Goal: Task Accomplishment & Management: Manage account settings

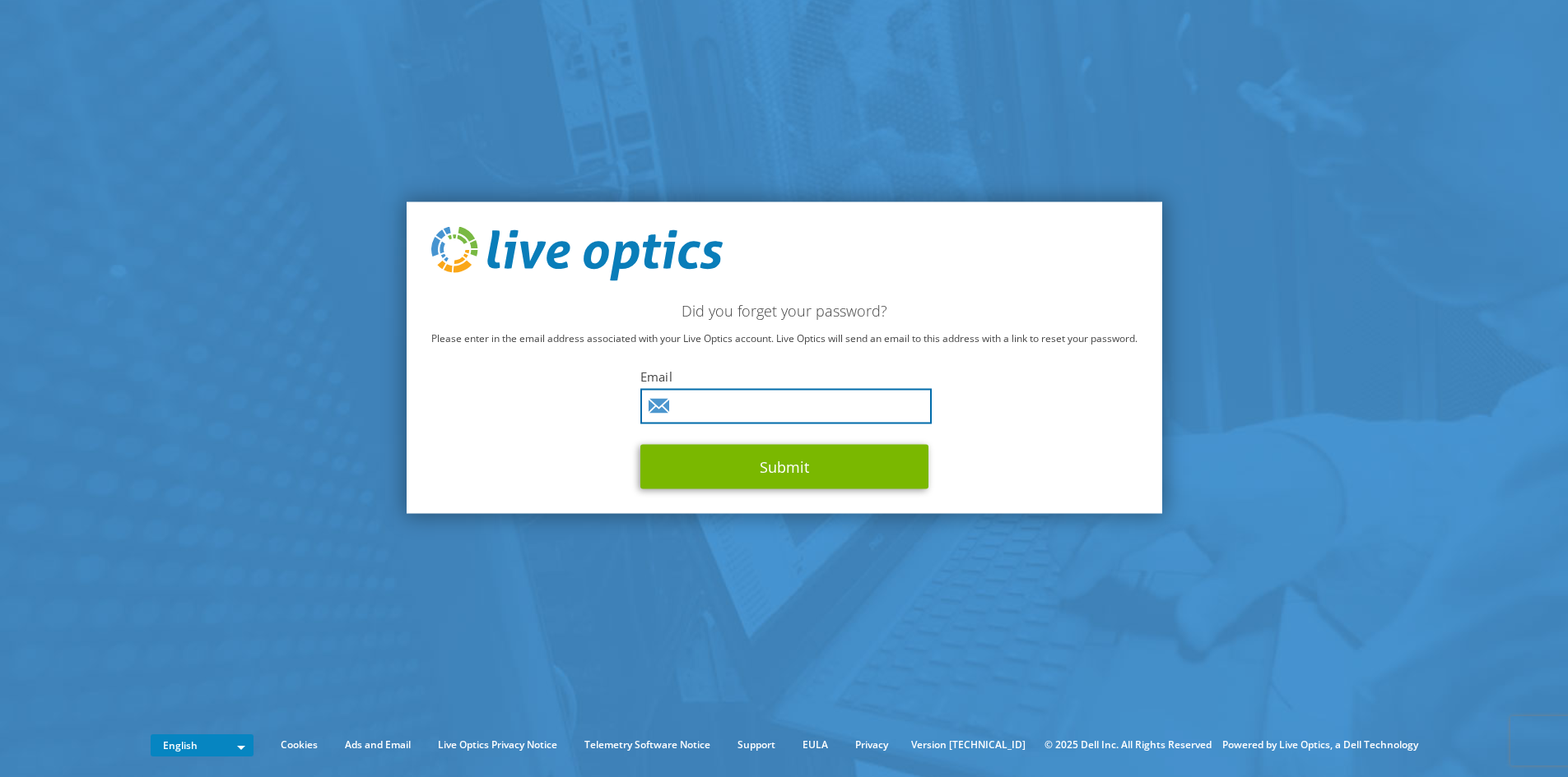
click at [703, 403] on input "text" at bounding box center [786, 406] width 291 height 35
click at [923, 408] on span at bounding box center [923, 406] width 13 height 13
click at [728, 409] on input "text" at bounding box center [786, 406] width 291 height 35
type input "[EMAIL_ADDRESS][PERSON_NAME][DOMAIN_NAME]"
click at [640, 444] on button "Submit" at bounding box center [784, 466] width 288 height 44
